Goal: Transaction & Acquisition: Purchase product/service

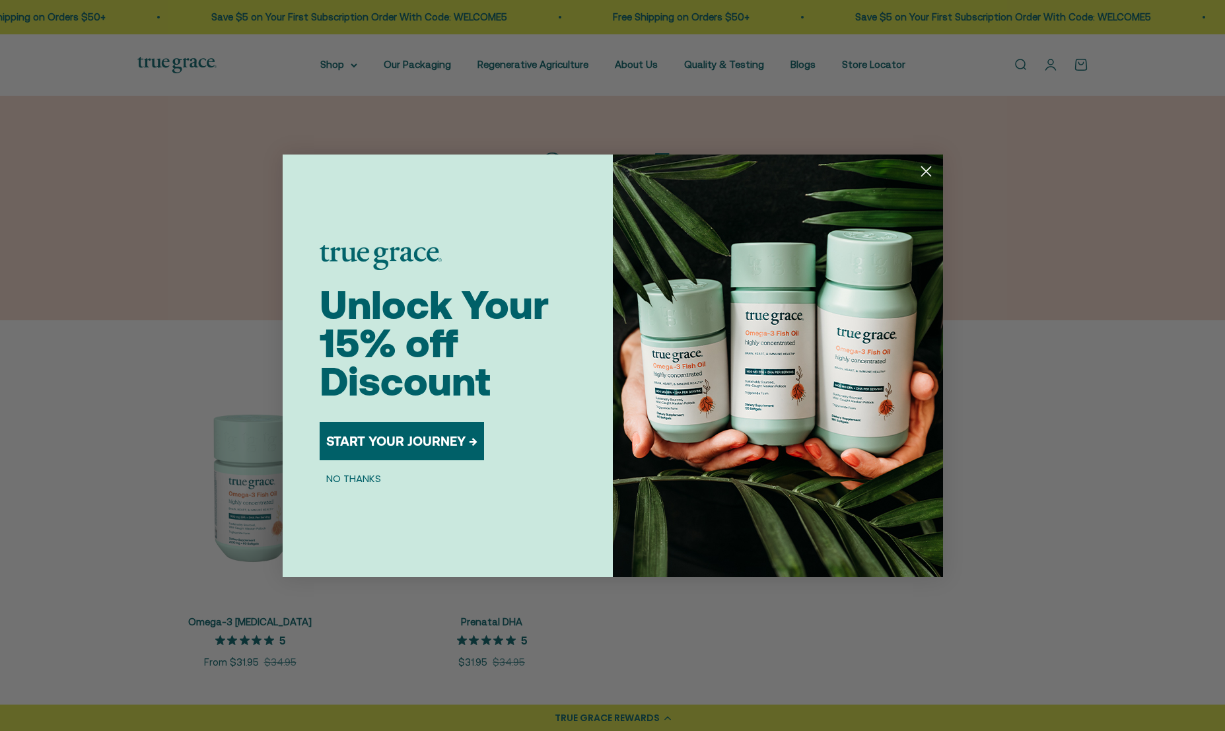
click at [925, 170] on icon "Close dialog" at bounding box center [925, 170] width 9 height 9
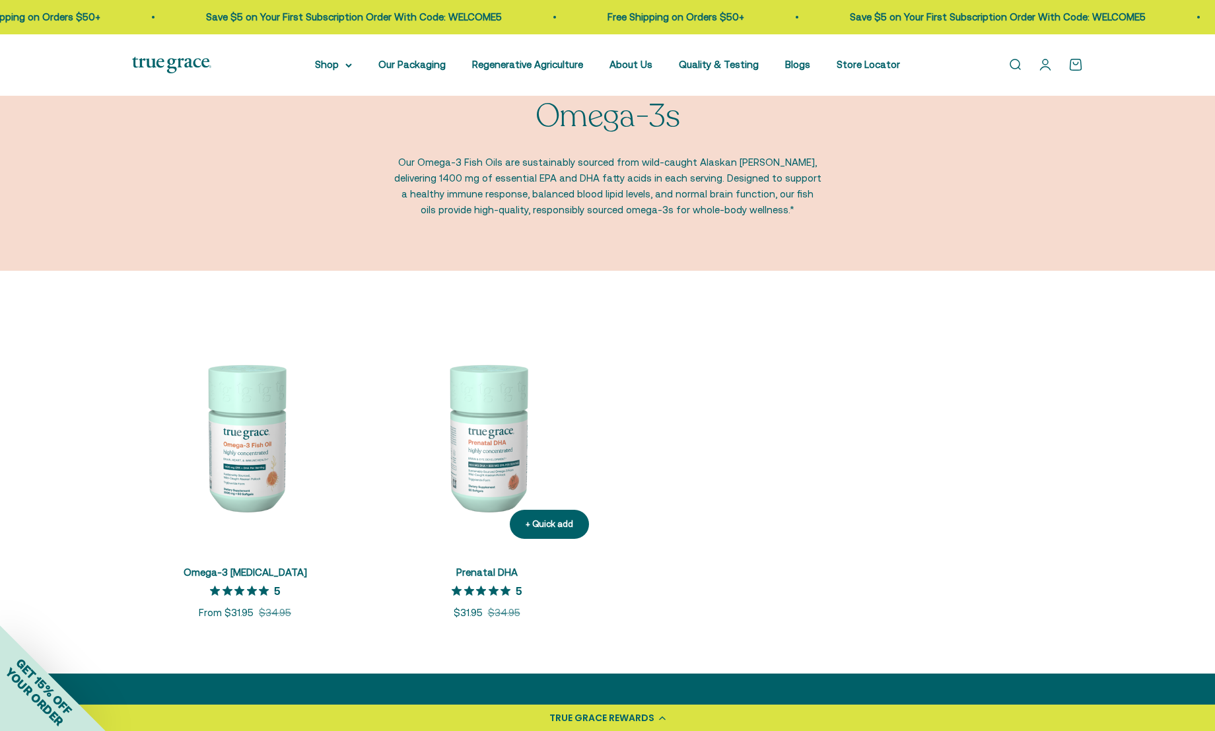
scroll to position [161, 0]
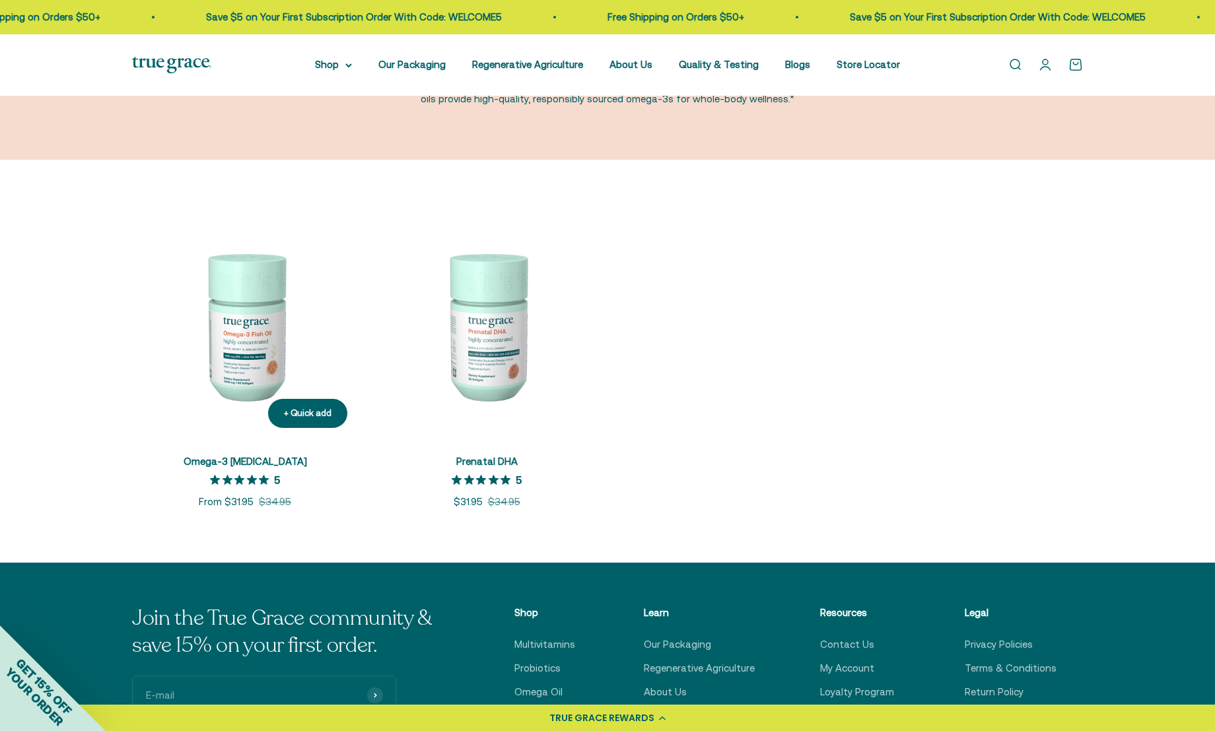
click at [238, 343] on img at bounding box center [245, 326] width 226 height 226
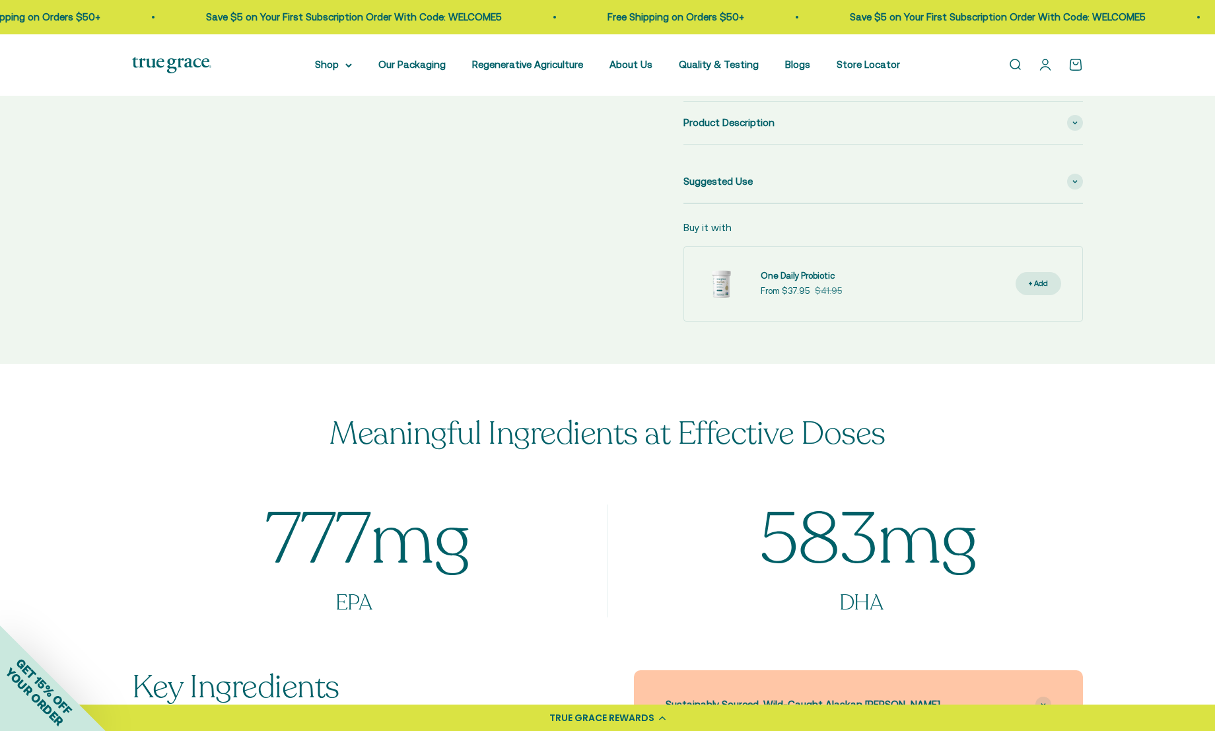
scroll to position [357, 0]
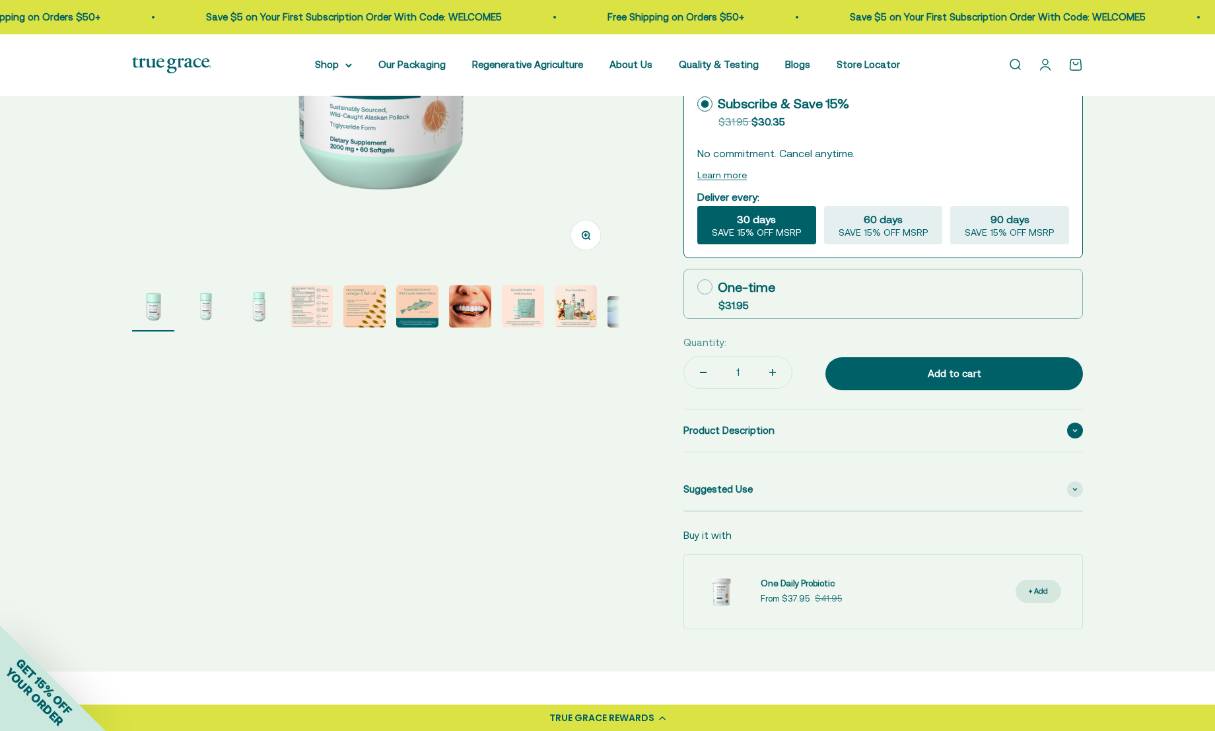
click at [774, 435] on div "Product Description" at bounding box center [884, 431] width 400 height 42
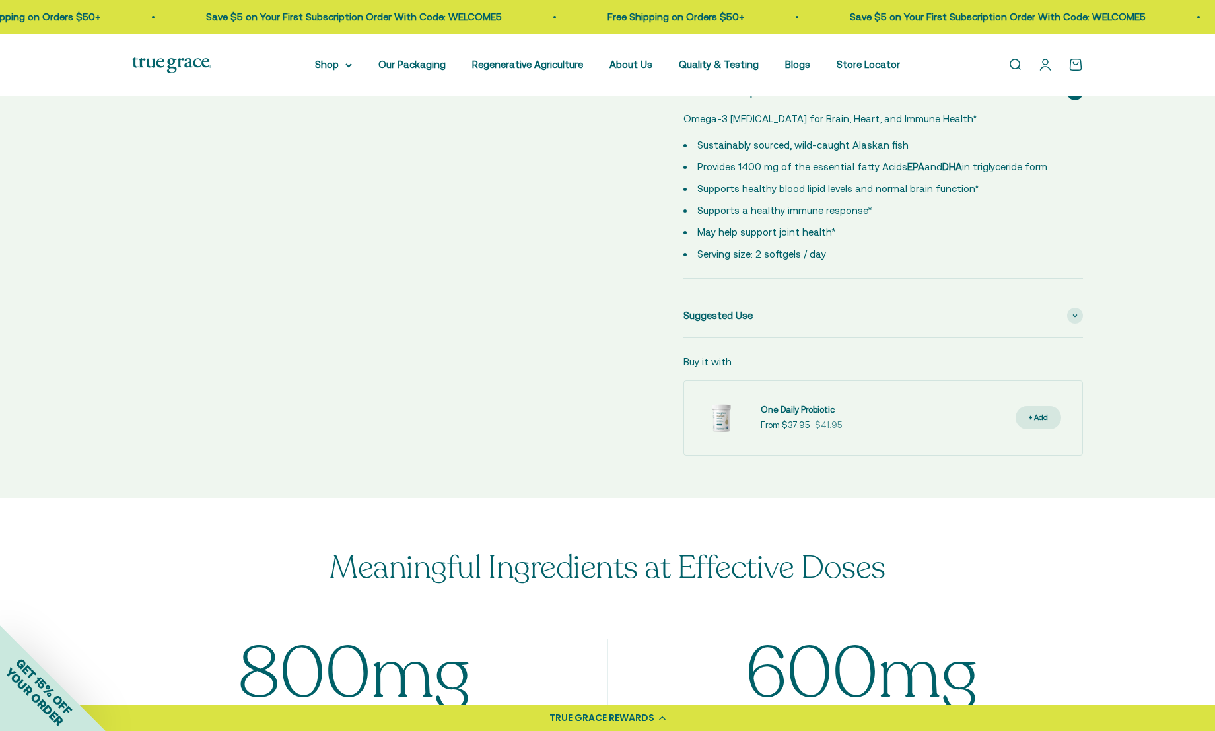
scroll to position [368, 0]
